Goal: Transaction & Acquisition: Purchase product/service

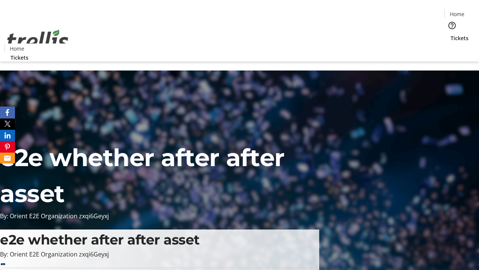
click at [458, 11] on span "Sign Up" at bounding box center [461, 10] width 22 height 9
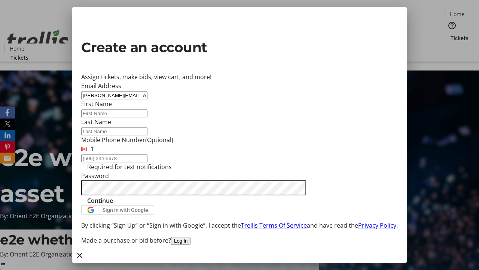
type input "[PERSON_NAME][EMAIL_ADDRESS][DOMAIN_NAME]"
type input "[PERSON_NAME]"
type input "Hermiston"
click at [113, 205] on span "Continue" at bounding box center [100, 200] width 26 height 9
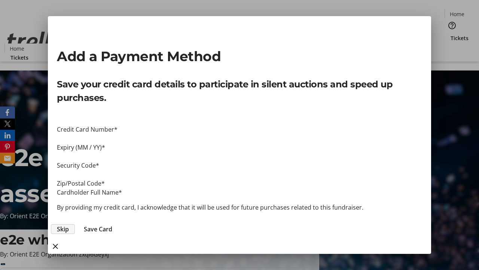
click at [69, 224] on span "Skip" at bounding box center [63, 228] width 12 height 9
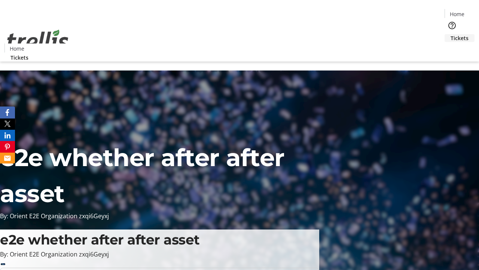
click at [451, 34] on span "Tickets" at bounding box center [460, 38] width 18 height 8
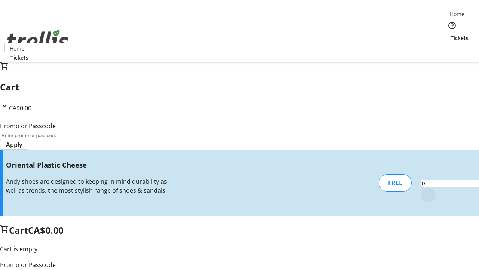
click at [424, 190] on mat-icon "Increment by one" at bounding box center [428, 194] width 9 height 9
type input "1"
